Goal: Find specific page/section: Find specific page/section

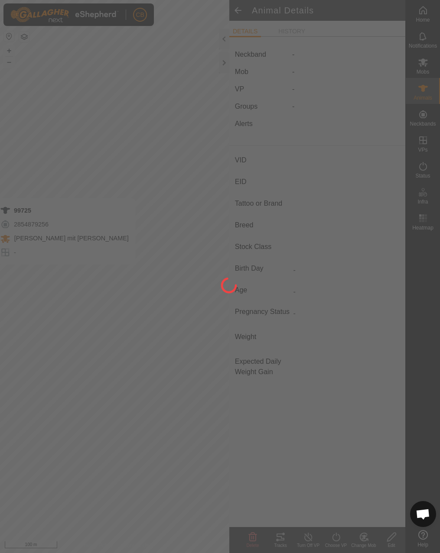
type input "99725"
type input "-"
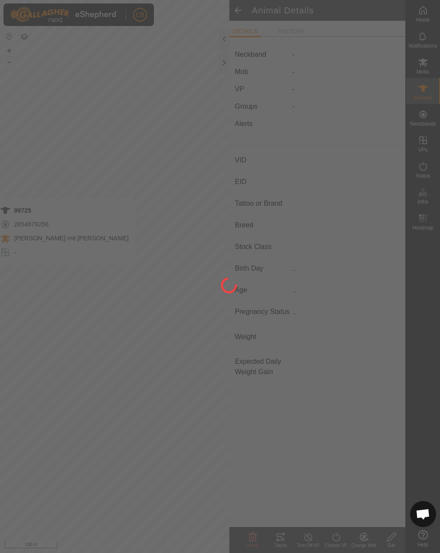
type input "-"
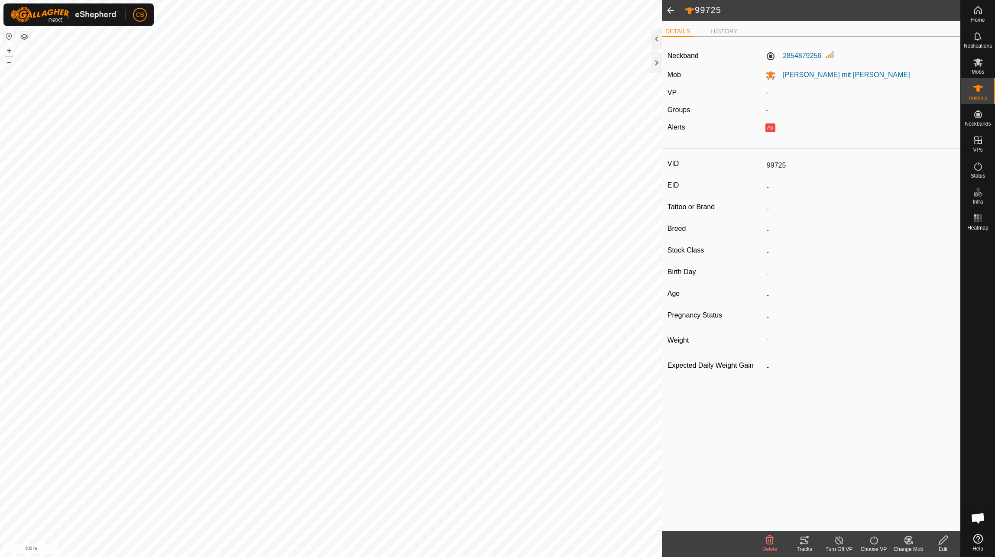
click at [439, 23] on div "DETAILS HISTORY Neckband 2854879256 Mob [PERSON_NAME] mit [PERSON_NAME] - Group…" at bounding box center [811, 276] width 299 height 510
click at [439, 32] on li "HISTORY" at bounding box center [725, 32] width 34 height 10
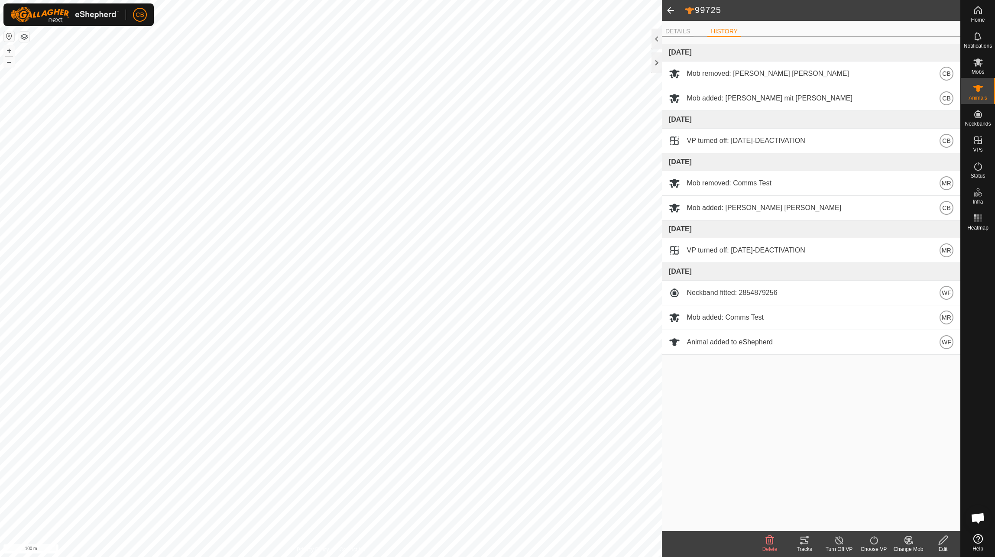
click at [439, 29] on li "DETAILS" at bounding box center [678, 32] width 32 height 10
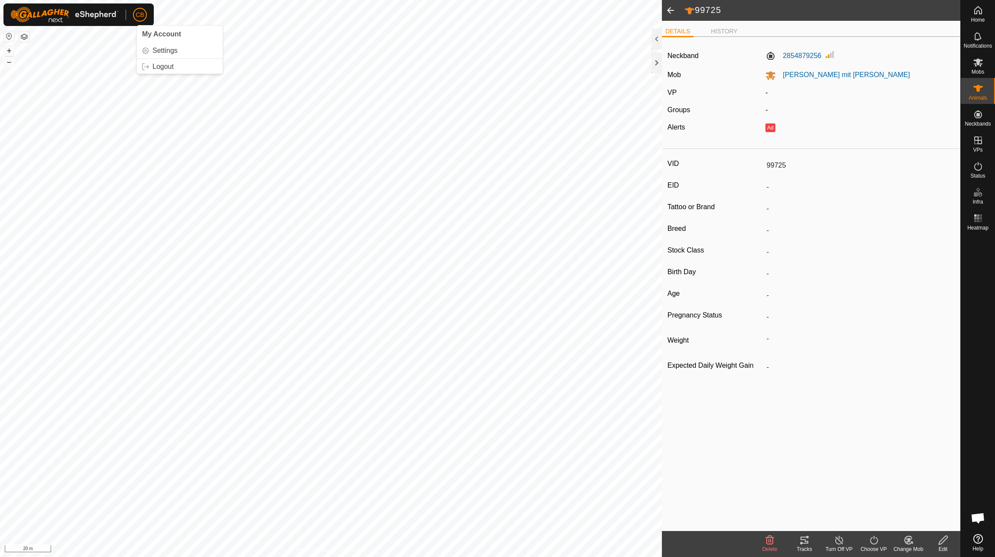
click at [139, 8] on p-avatar "CB" at bounding box center [140, 15] width 14 height 14
click at [22, 32] on button "button" at bounding box center [24, 37] width 10 height 10
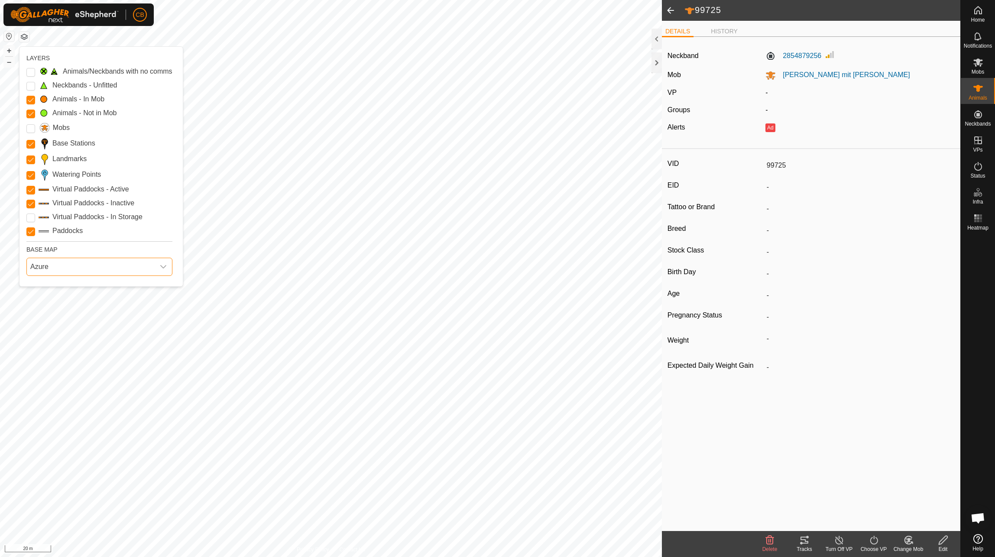
click at [48, 270] on span "Azure" at bounding box center [91, 266] width 128 height 17
click at [39, 297] on li "HERE" at bounding box center [100, 304] width 147 height 17
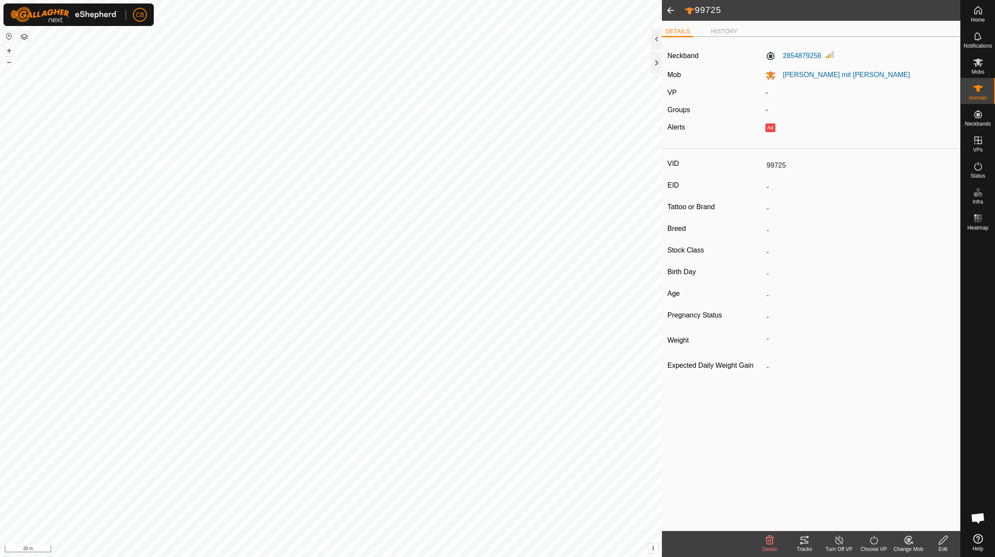
click at [25, 38] on button "button" at bounding box center [24, 37] width 10 height 10
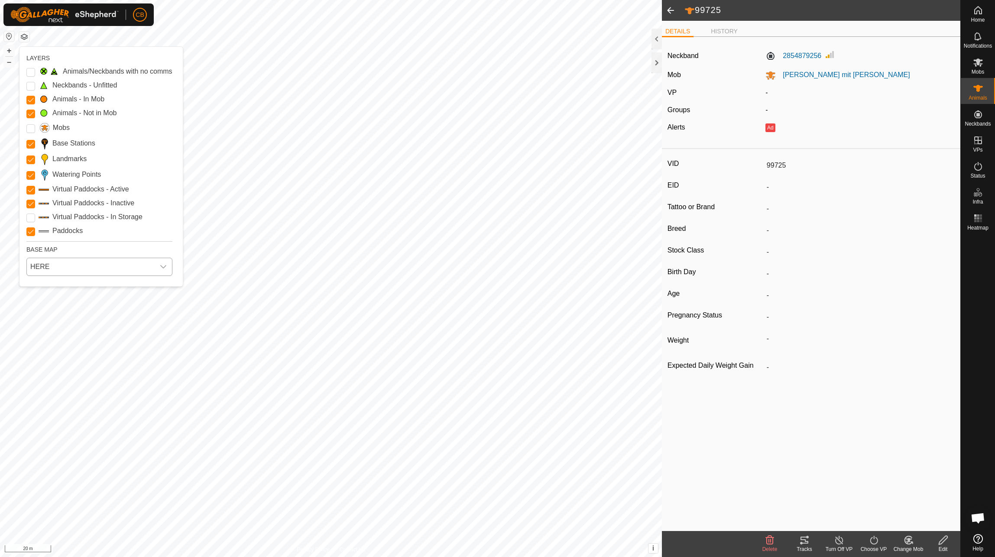
click at [58, 264] on span "HERE" at bounding box center [91, 266] width 128 height 17
click at [59, 326] on li "Mapbox" at bounding box center [100, 322] width 147 height 17
click at [48, 267] on span "Mapbox" at bounding box center [91, 266] width 128 height 17
click at [42, 282] on li "Azure" at bounding box center [100, 286] width 147 height 17
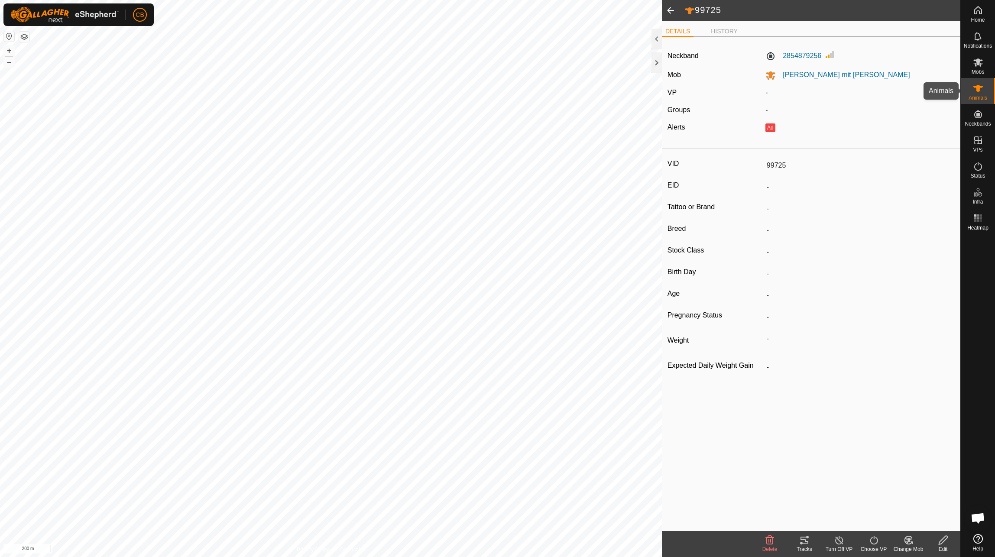
click at [439, 96] on span "Animals" at bounding box center [978, 97] width 19 height 5
